Goal: Information Seeking & Learning: Learn about a topic

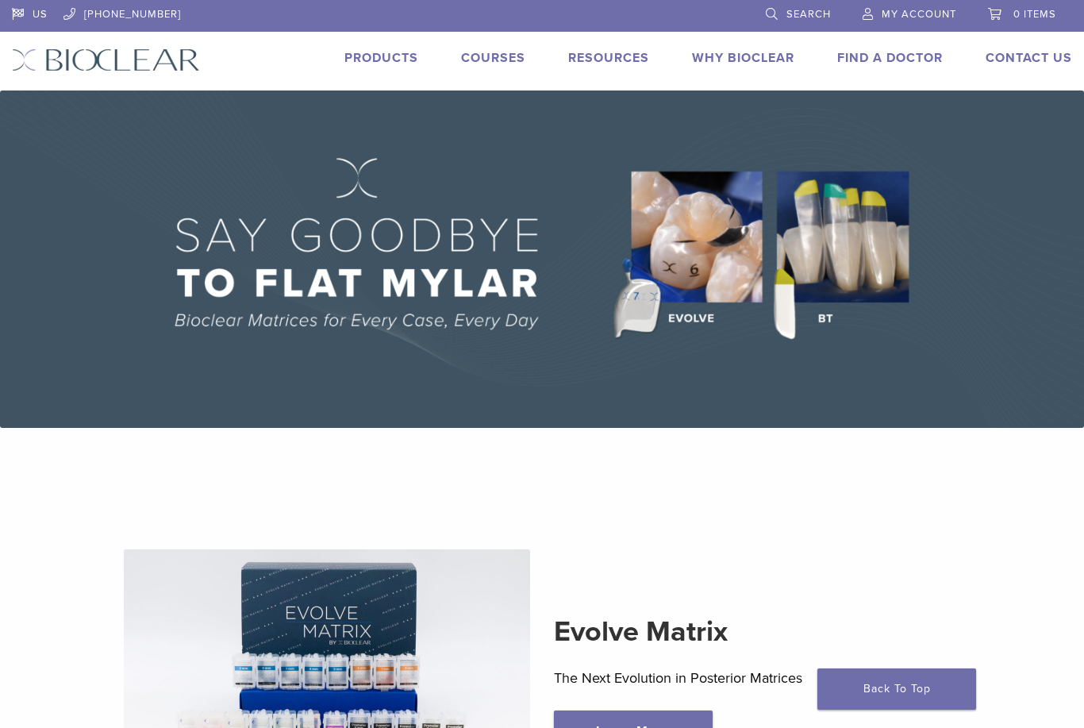
click at [741, 56] on link "Why Bioclear" at bounding box center [743, 58] width 102 height 16
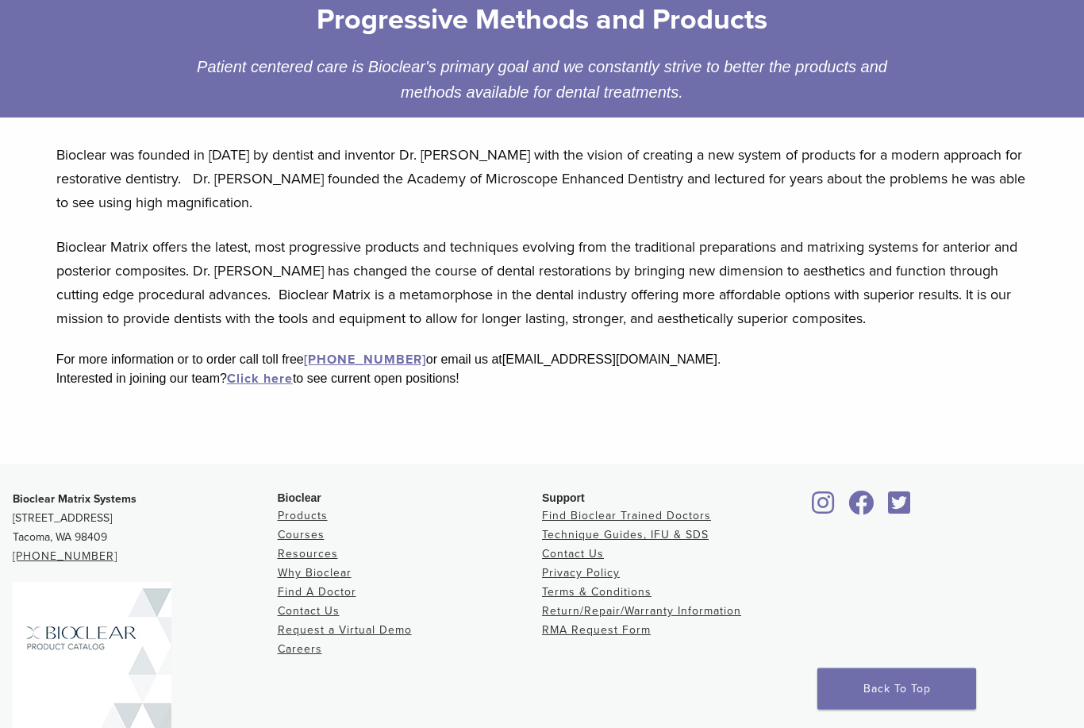
scroll to position [302, 0]
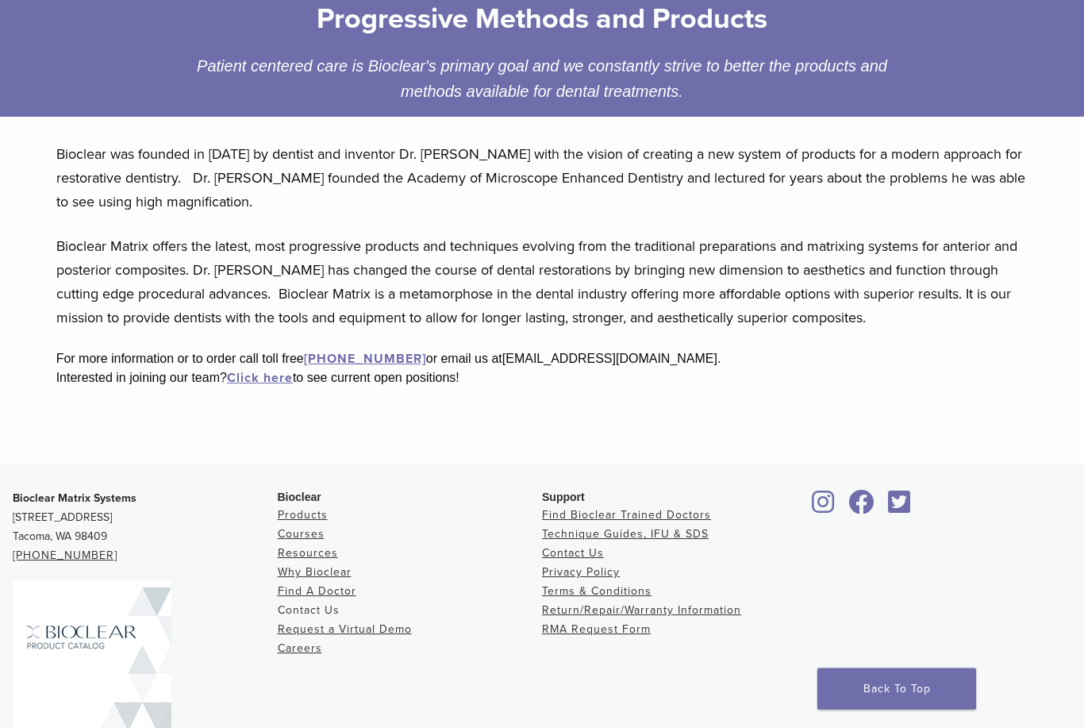
click at [307, 609] on link "Contact Us" at bounding box center [309, 610] width 62 height 13
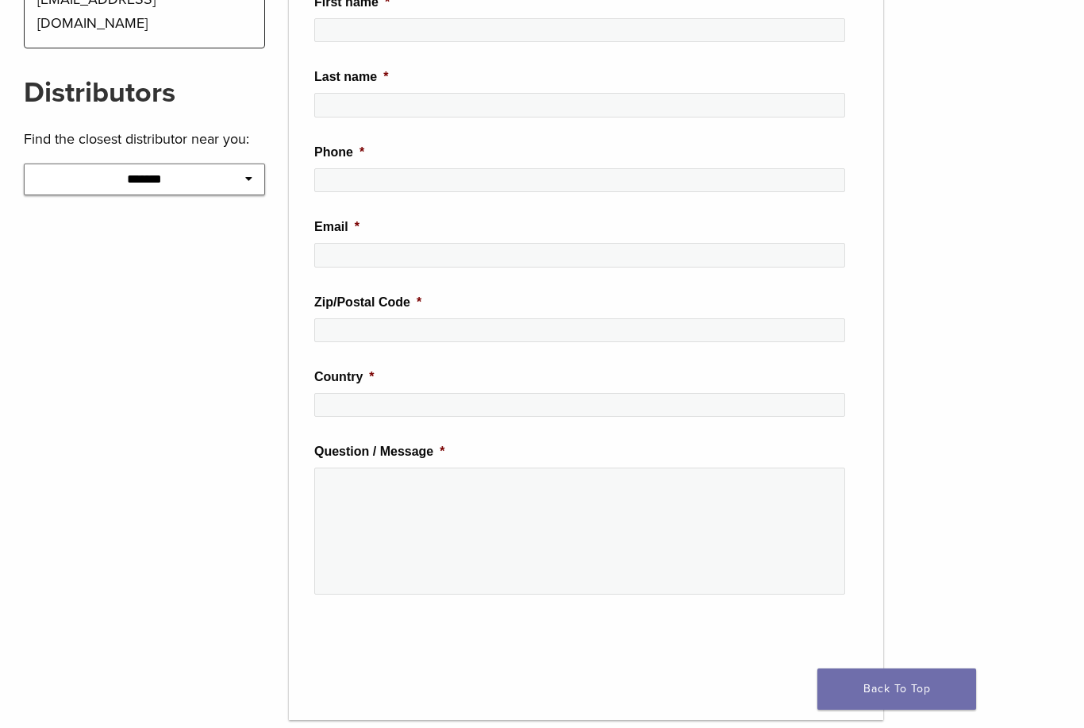
scroll to position [830, 0]
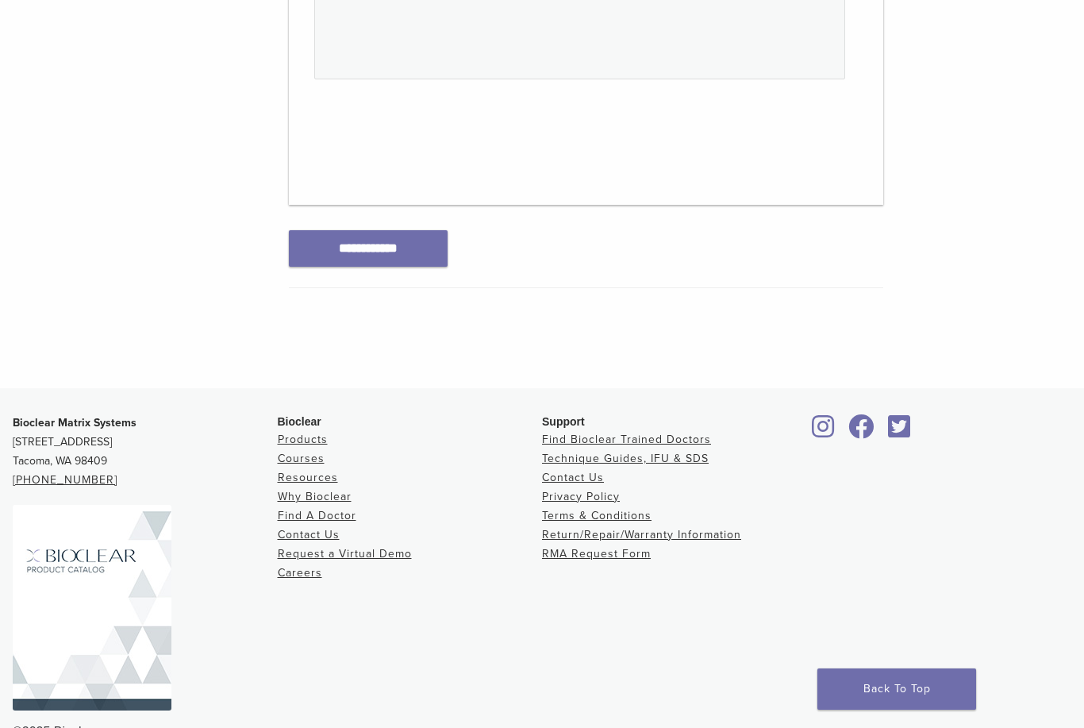
click at [376, 560] on link "Request a Virtual Demo" at bounding box center [345, 553] width 134 height 13
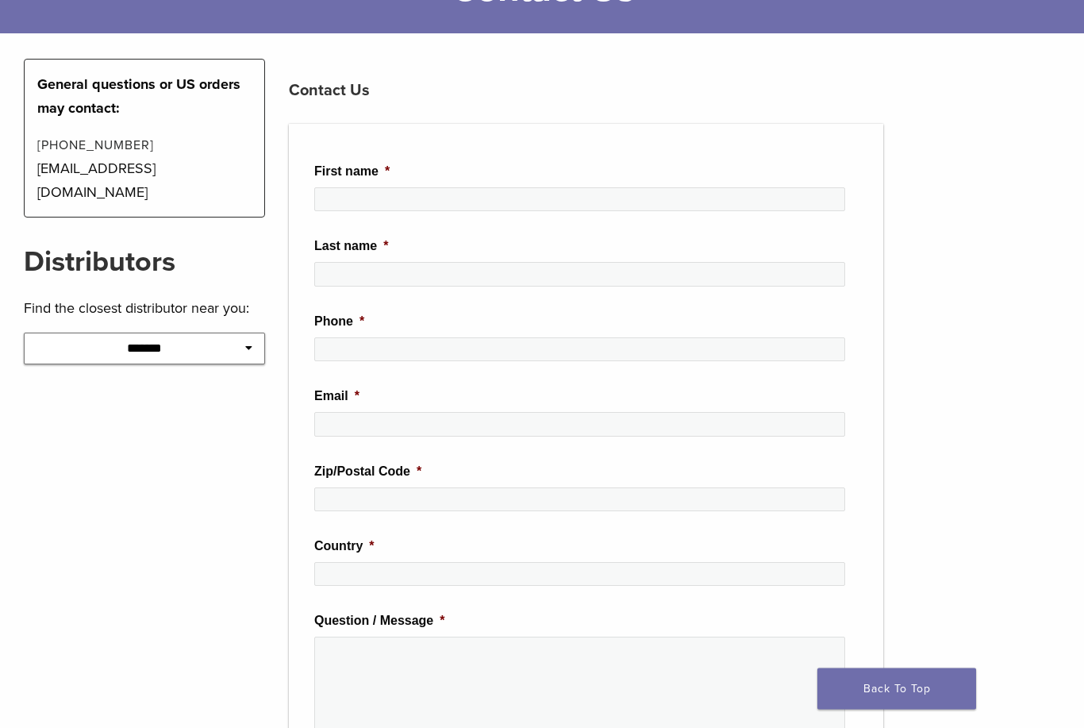
scroll to position [0, 0]
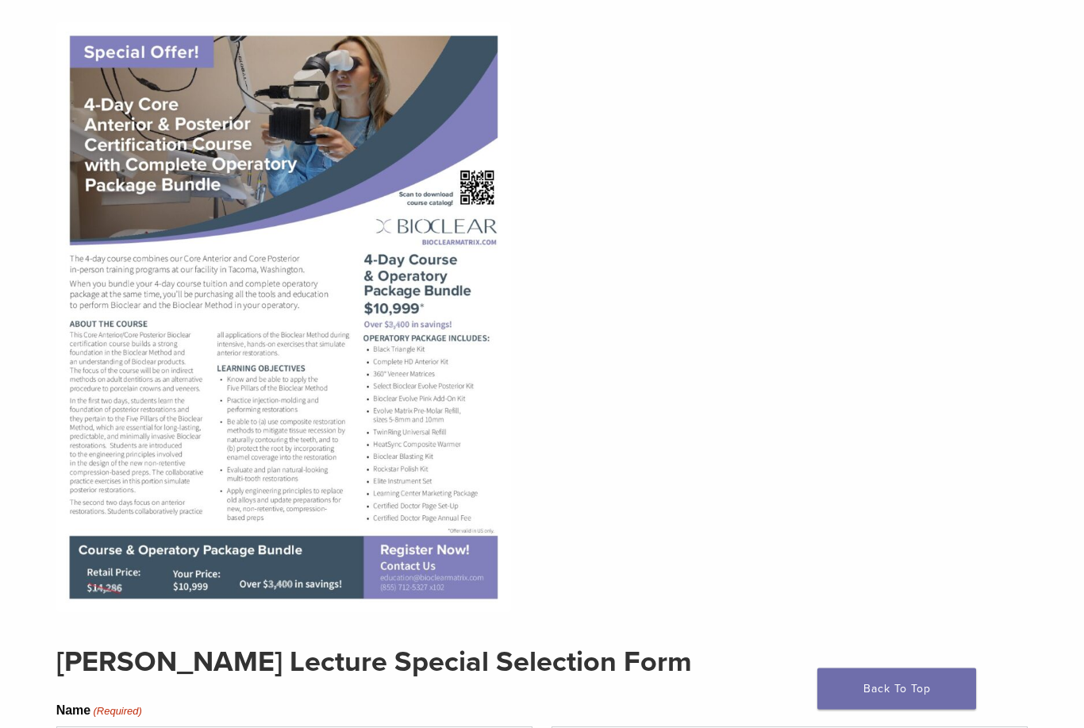
scroll to position [404, 0]
